Goal: Information Seeking & Learning: Learn about a topic

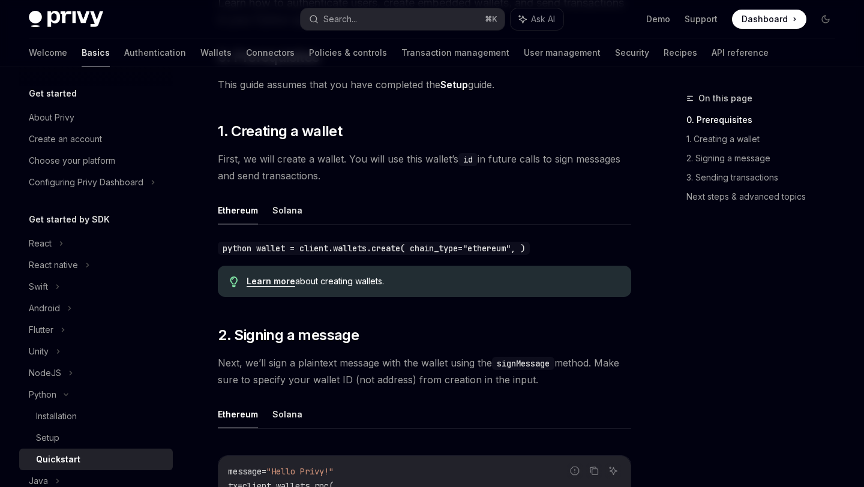
scroll to position [53, 0]
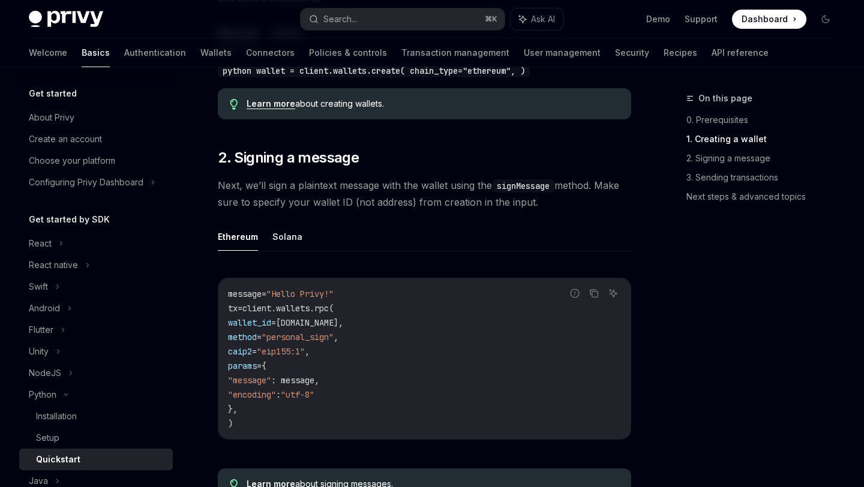
scroll to position [92, 0]
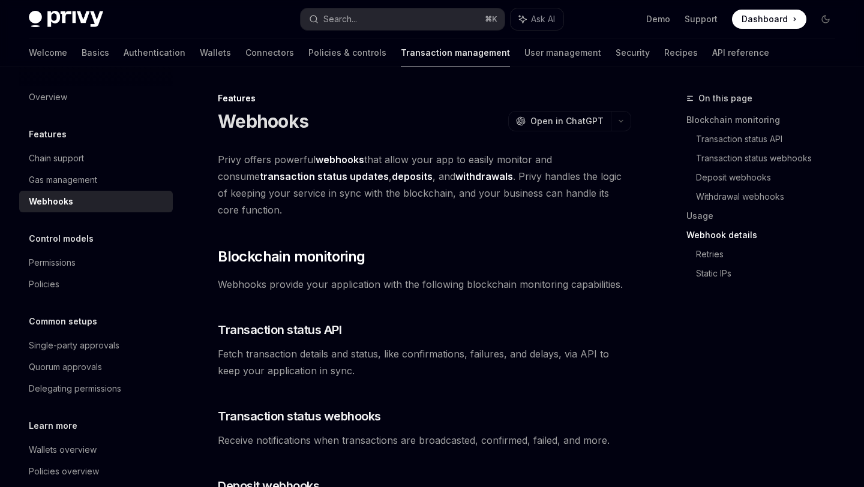
scroll to position [790, 0]
